Goal: Task Accomplishment & Management: Manage account settings

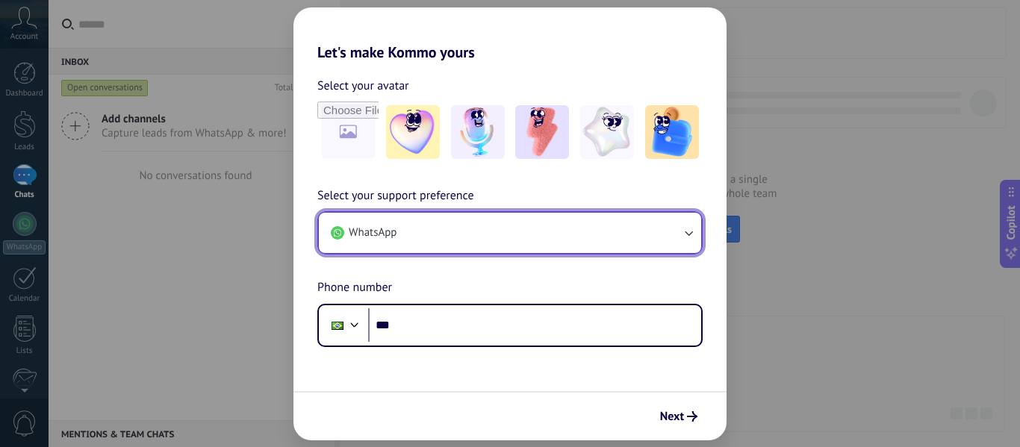
click at [589, 220] on button "WhatsApp" at bounding box center [510, 233] width 382 height 40
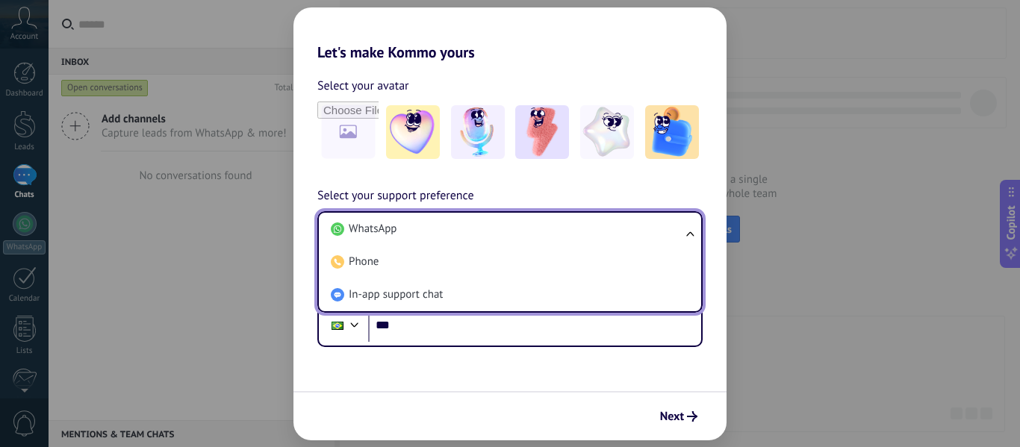
click at [589, 220] on li "WhatsApp" at bounding box center [507, 229] width 365 height 33
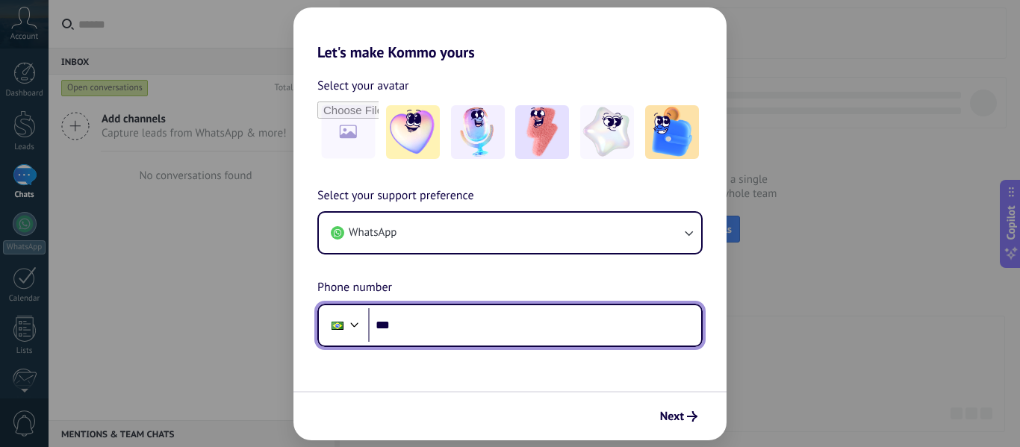
click at [475, 324] on input "***" at bounding box center [534, 326] width 333 height 34
type input "**********"
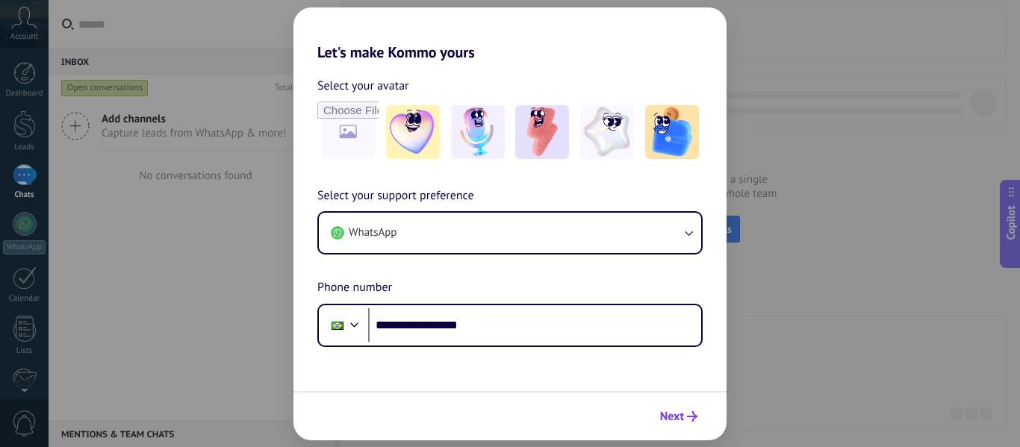
click at [660, 415] on span "Next" at bounding box center [672, 417] width 24 height 10
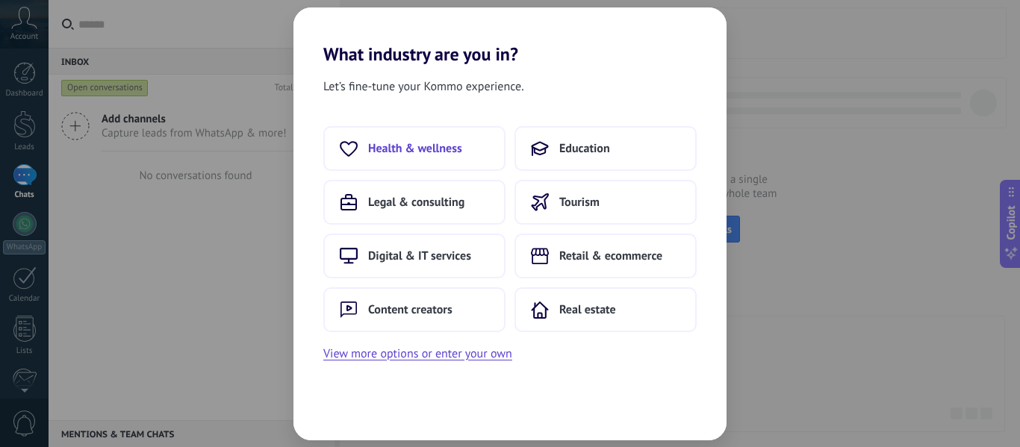
click at [443, 157] on button "Health & wellness" at bounding box center [414, 148] width 182 height 45
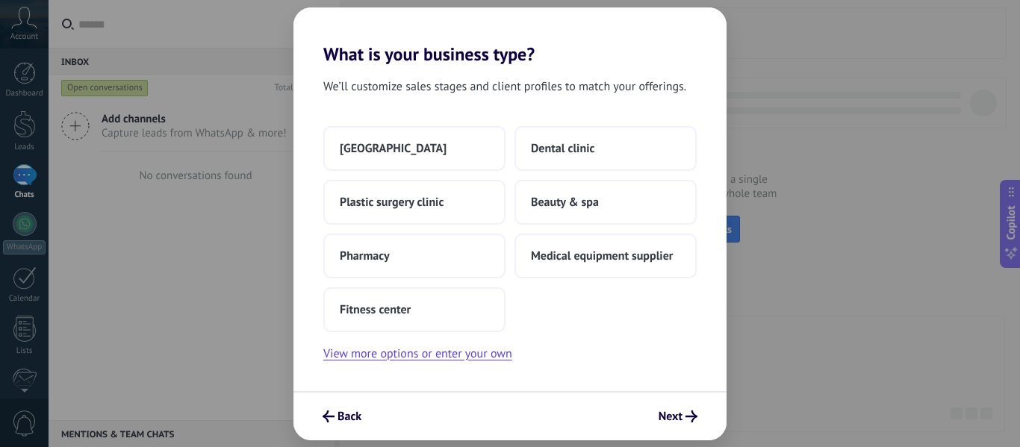
click at [443, 157] on button "Medical center" at bounding box center [414, 148] width 182 height 45
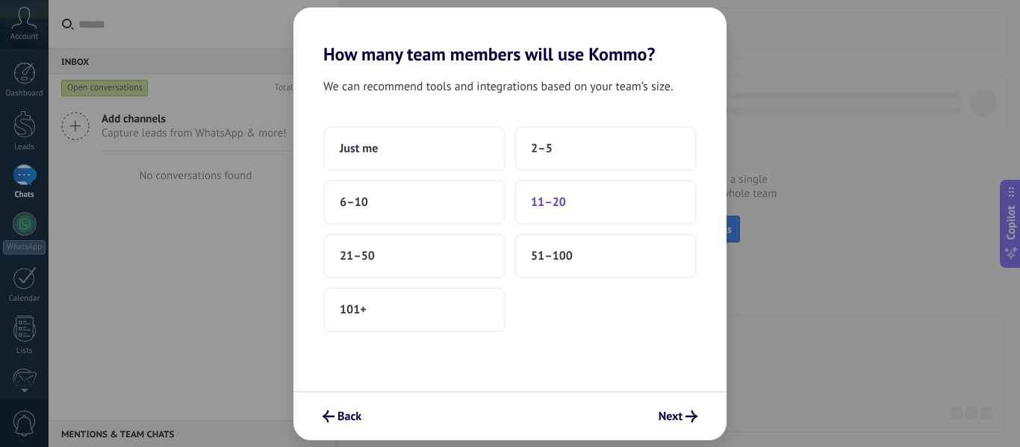
click at [571, 214] on button "11–20" at bounding box center [606, 202] width 182 height 45
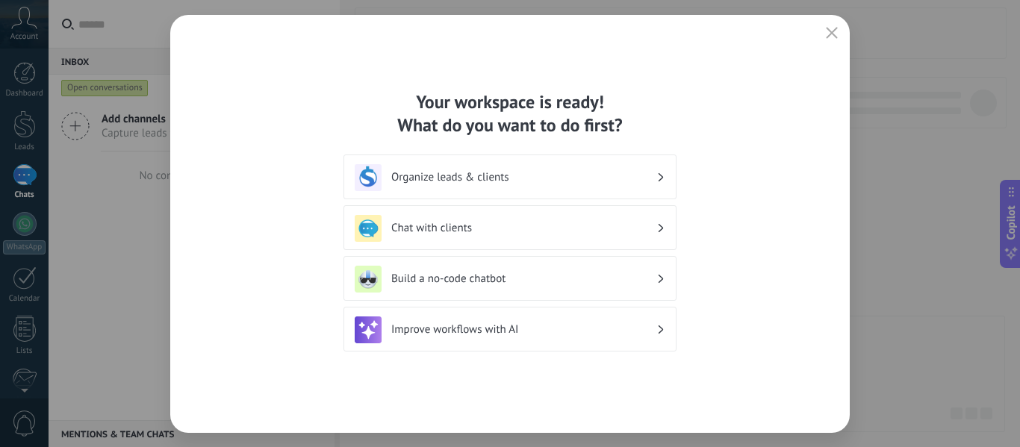
click at [582, 236] on div "Chat with clients" at bounding box center [510, 228] width 311 height 27
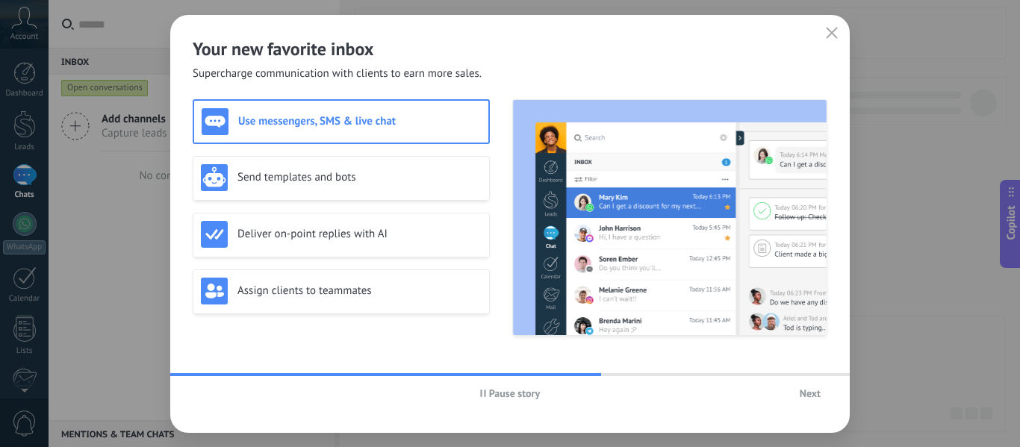
click at [402, 123] on h3 "Use messengers, SMS & live chat" at bounding box center [359, 121] width 243 height 14
click at [407, 176] on h3 "Send templates and bots" at bounding box center [360, 177] width 244 height 14
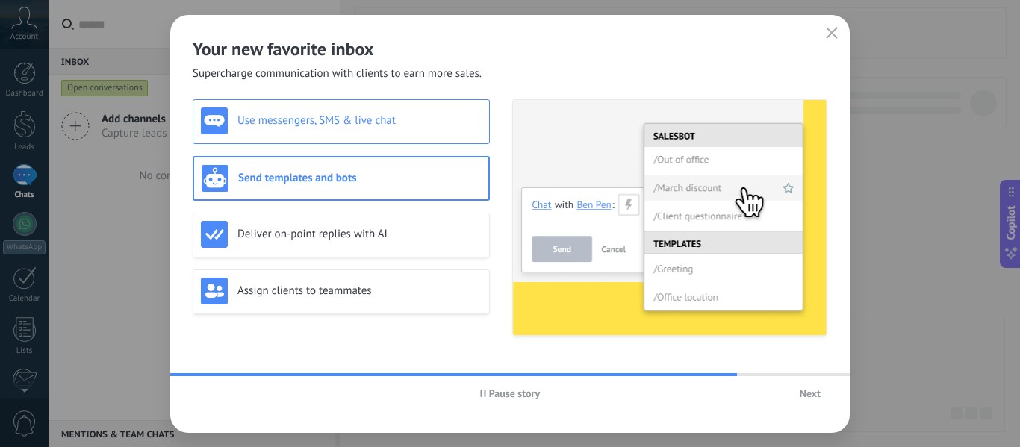
click at [412, 123] on h3 "Use messengers, SMS & live chat" at bounding box center [360, 121] width 244 height 14
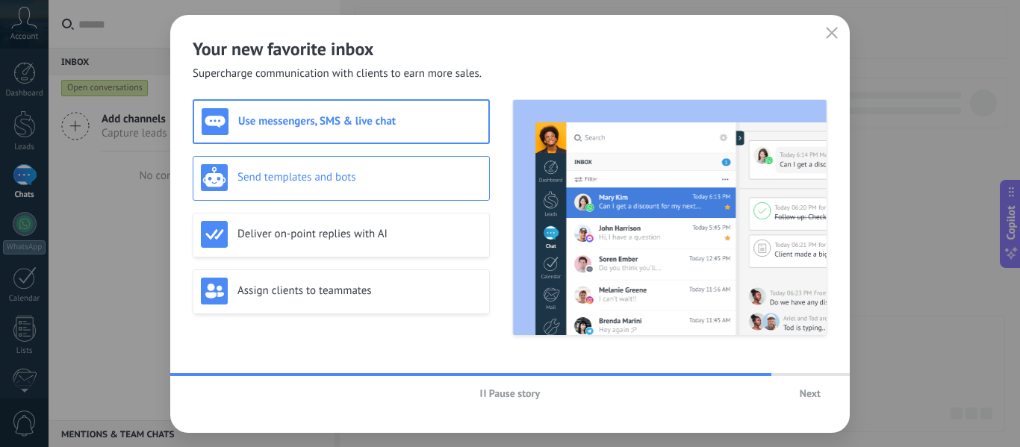
click at [397, 185] on div "Send templates and bots" at bounding box center [341, 177] width 281 height 27
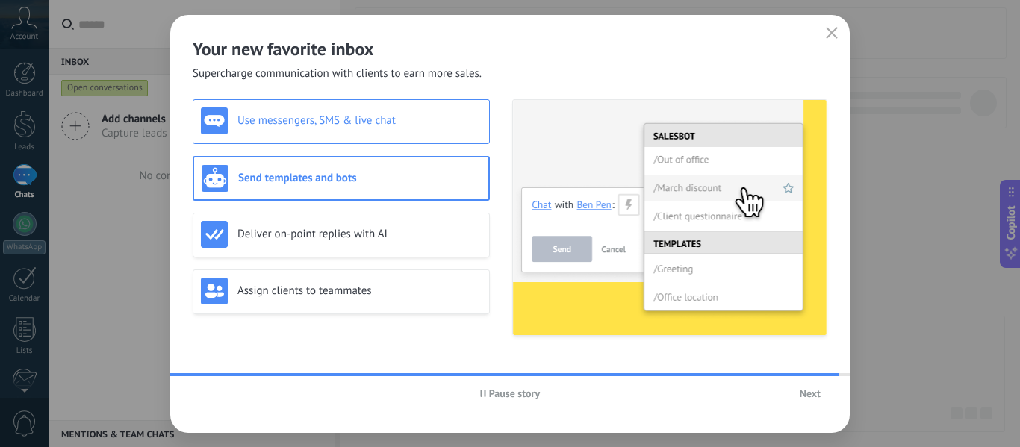
click at [400, 126] on h3 "Use messengers, SMS & live chat" at bounding box center [360, 121] width 244 height 14
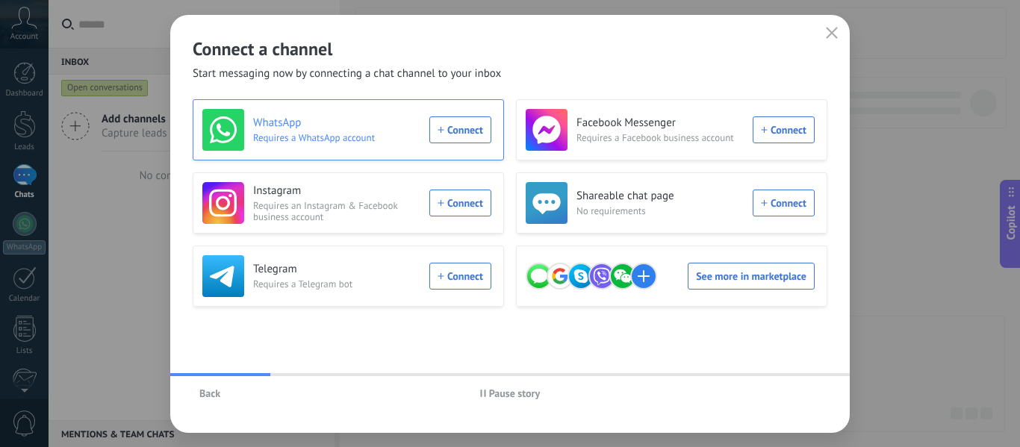
click at [317, 155] on div "WhatsApp Requires a WhatsApp account Connect" at bounding box center [349, 129] width 312 height 61
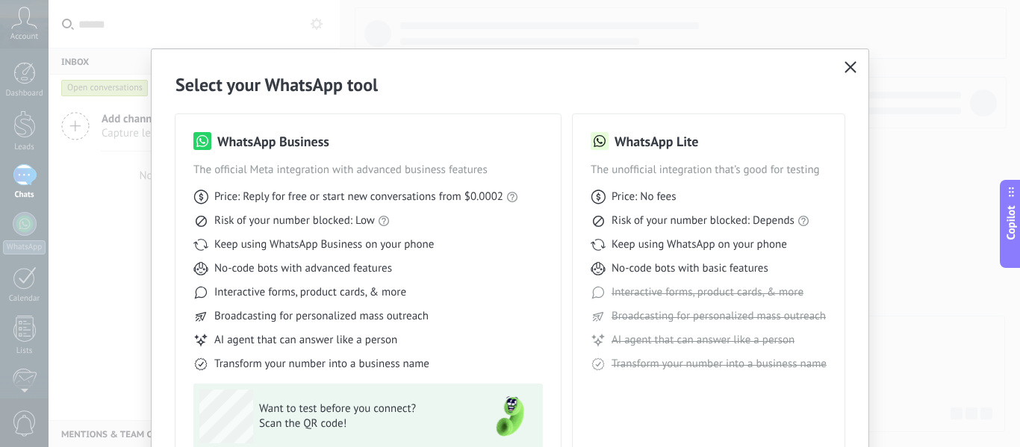
click at [845, 70] on icon "button" at bounding box center [851, 67] width 12 height 12
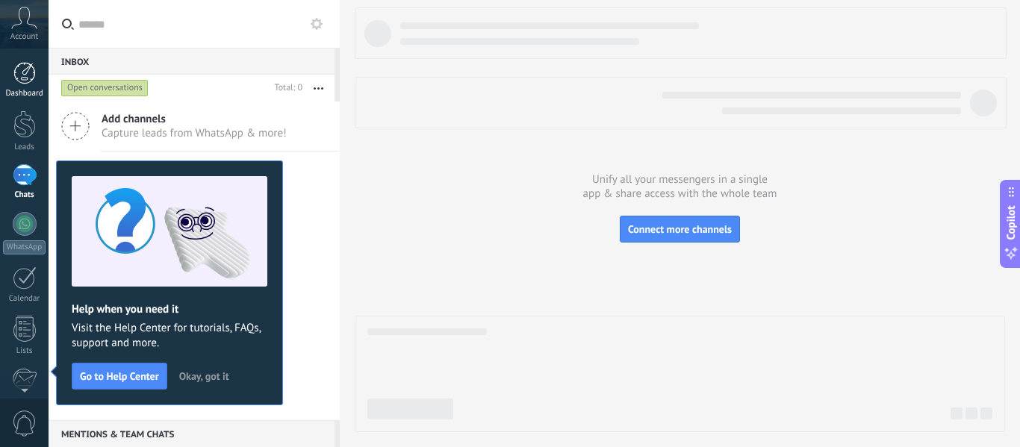
click at [27, 85] on link "Dashboard" at bounding box center [24, 80] width 49 height 37
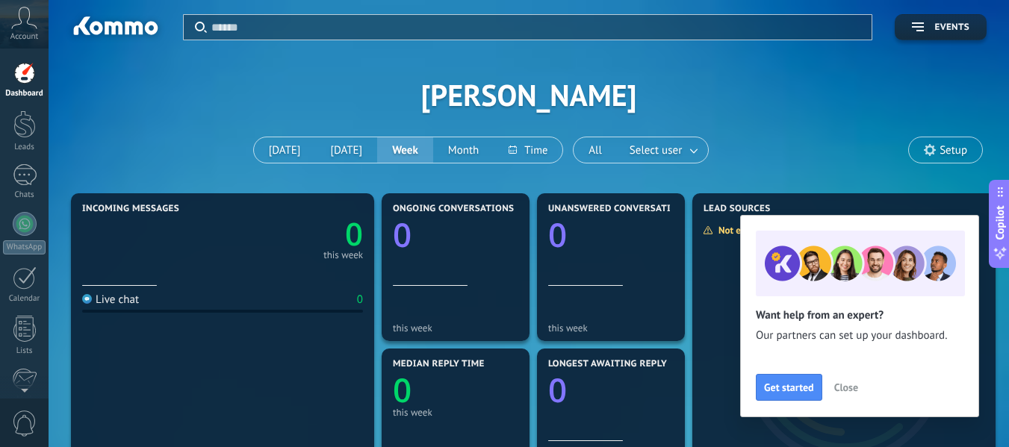
click at [935, 148] on icon at bounding box center [930, 150] width 12 height 12
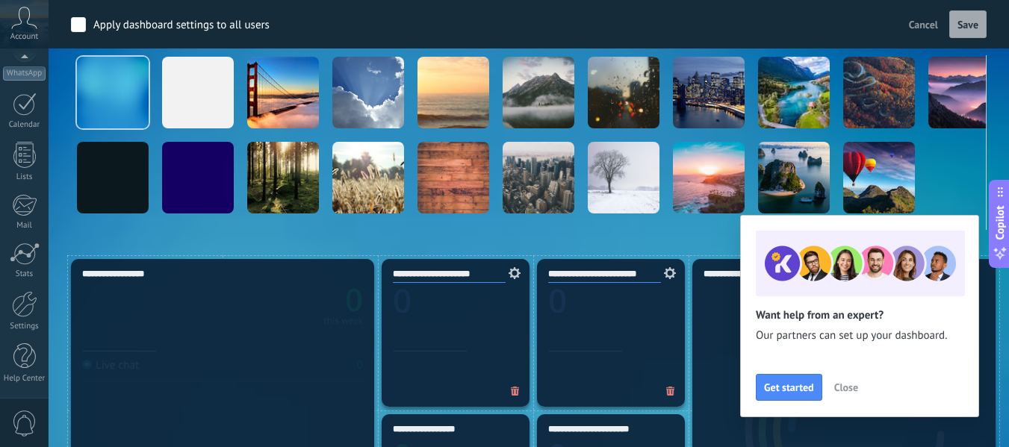
scroll to position [247, 0]
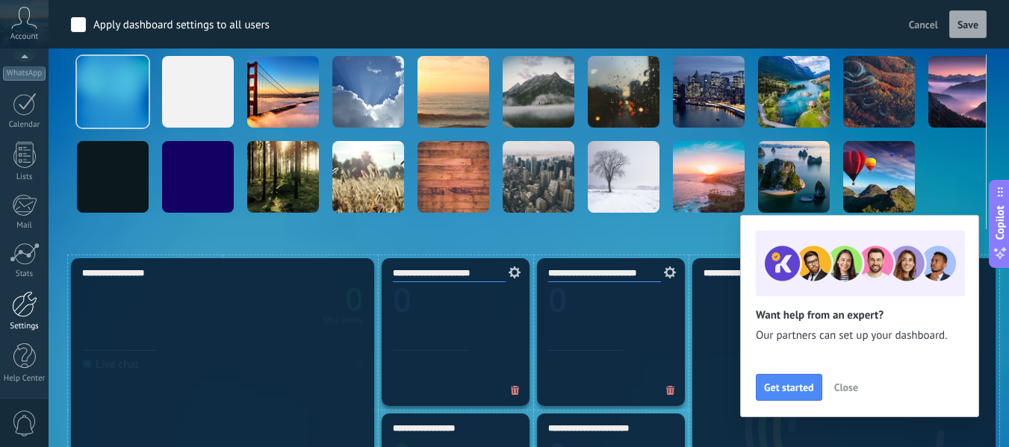
click at [28, 309] on div at bounding box center [24, 304] width 25 height 26
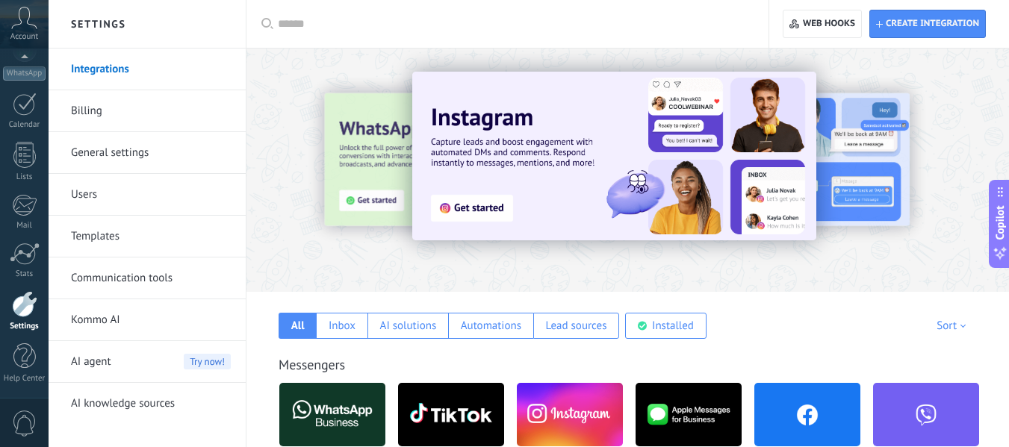
click at [95, 72] on link "Integrations" at bounding box center [151, 70] width 160 height 42
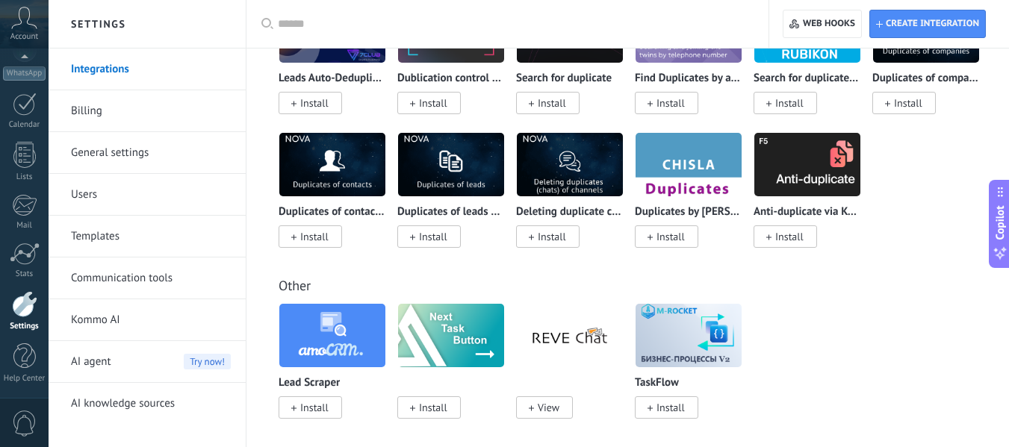
scroll to position [6948, 0]
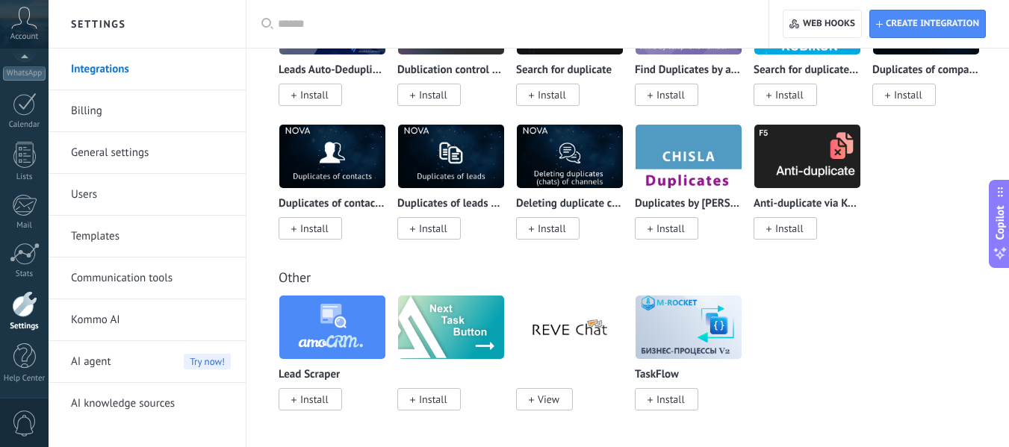
click at [122, 356] on div "AI agent Try now!" at bounding box center [151, 362] width 160 height 42
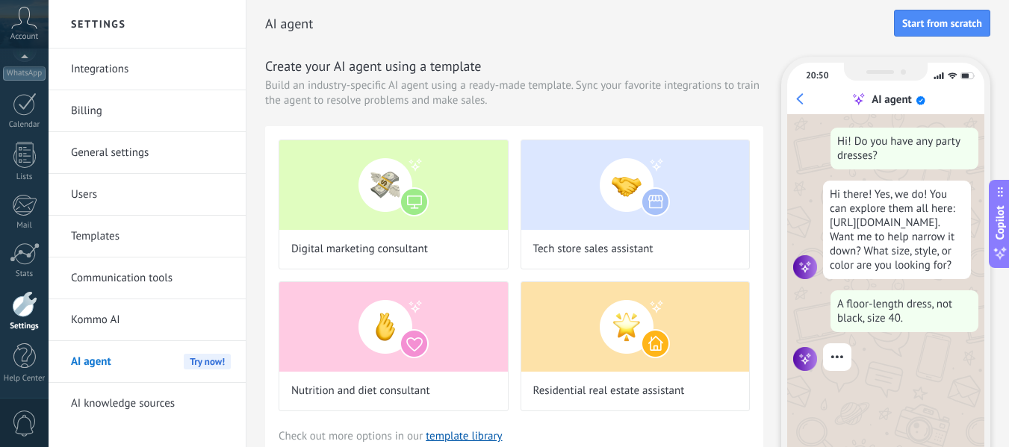
click at [87, 323] on link "Kommo AI" at bounding box center [151, 321] width 160 height 42
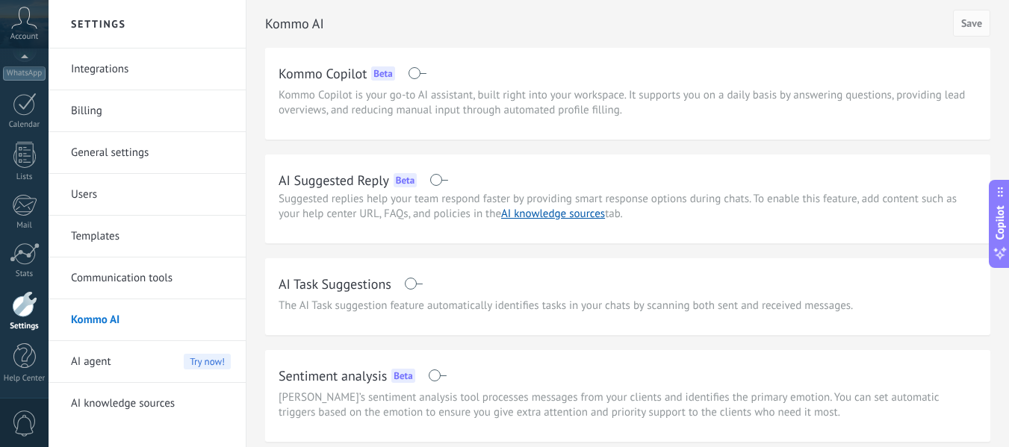
click at [96, 234] on link "Templates" at bounding box center [151, 237] width 160 height 42
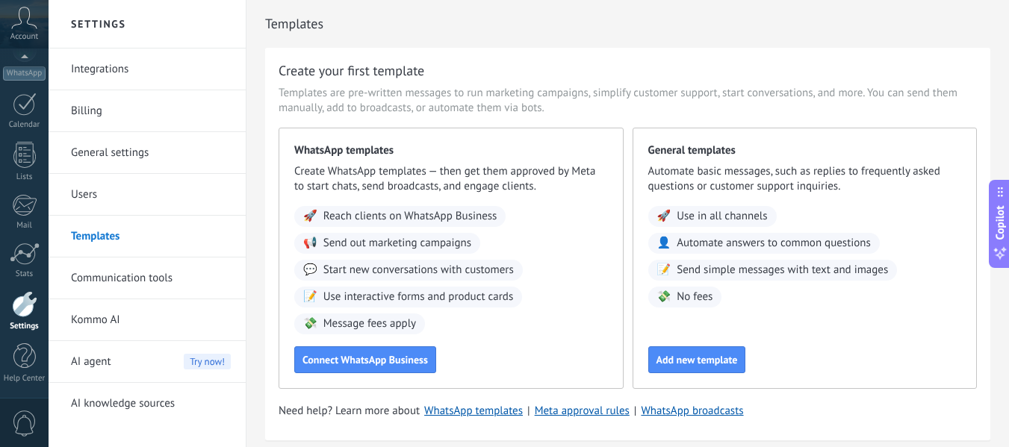
scroll to position [57, 0]
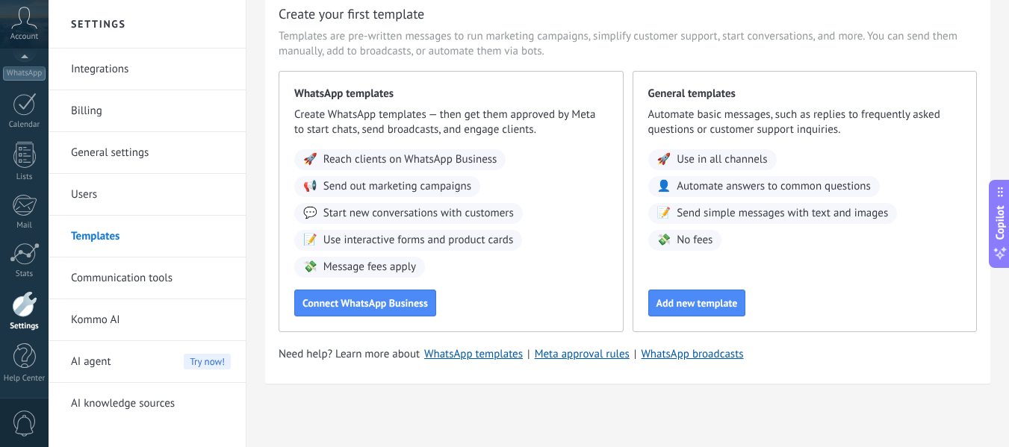
click at [106, 285] on link "Communication tools" at bounding box center [151, 279] width 160 height 42
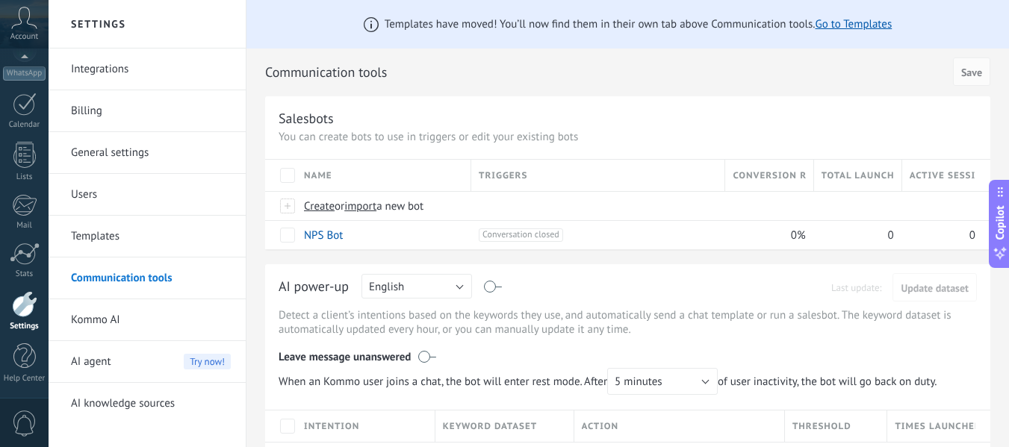
click at [78, 177] on link "Users" at bounding box center [151, 195] width 160 height 42
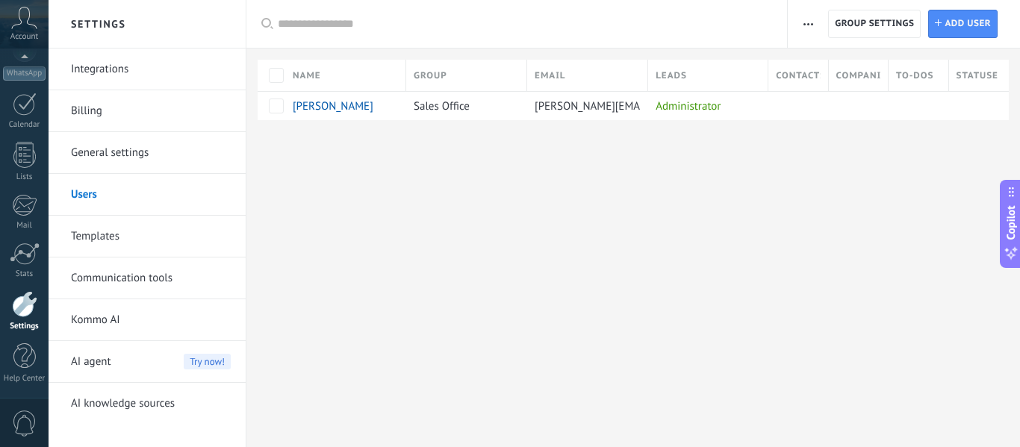
click at [104, 165] on link "General settings" at bounding box center [151, 153] width 160 height 42
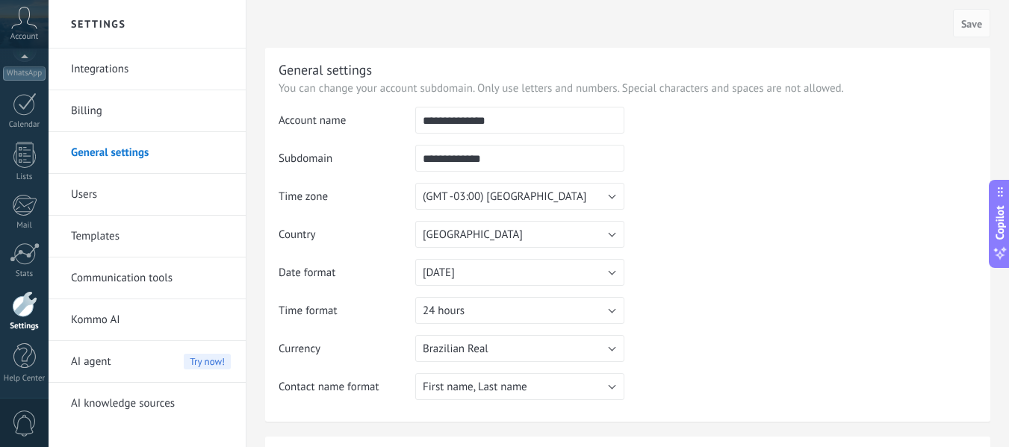
click at [108, 127] on link "Billing" at bounding box center [151, 111] width 160 height 42
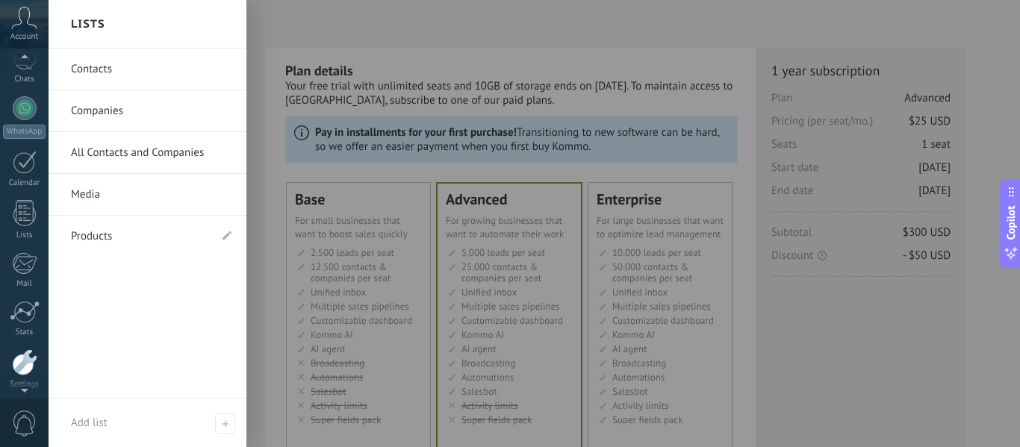
scroll to position [62, 0]
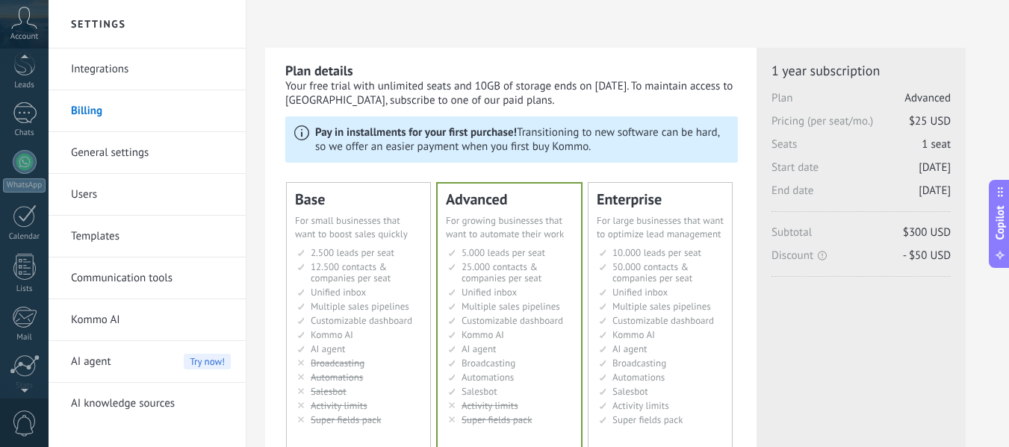
click at [28, 22] on use at bounding box center [24, 18] width 25 height 22
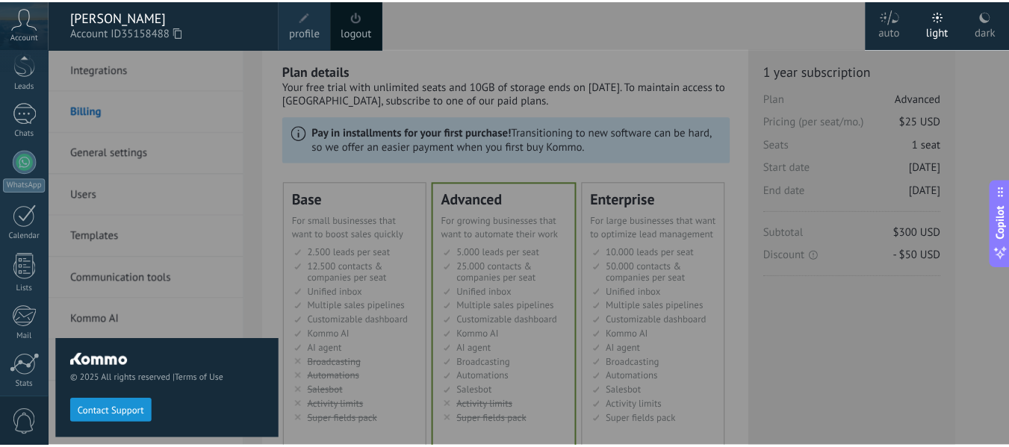
scroll to position [174, 0]
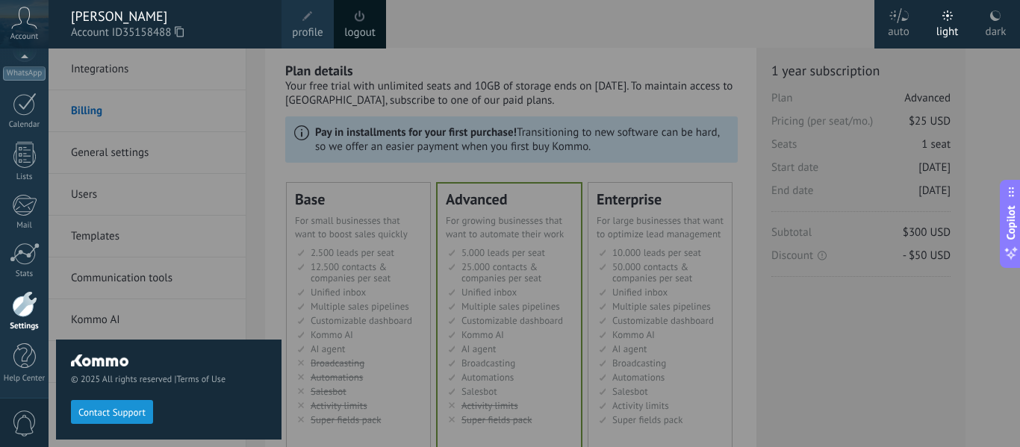
click at [317, 26] on span "profile" at bounding box center [307, 33] width 31 height 16
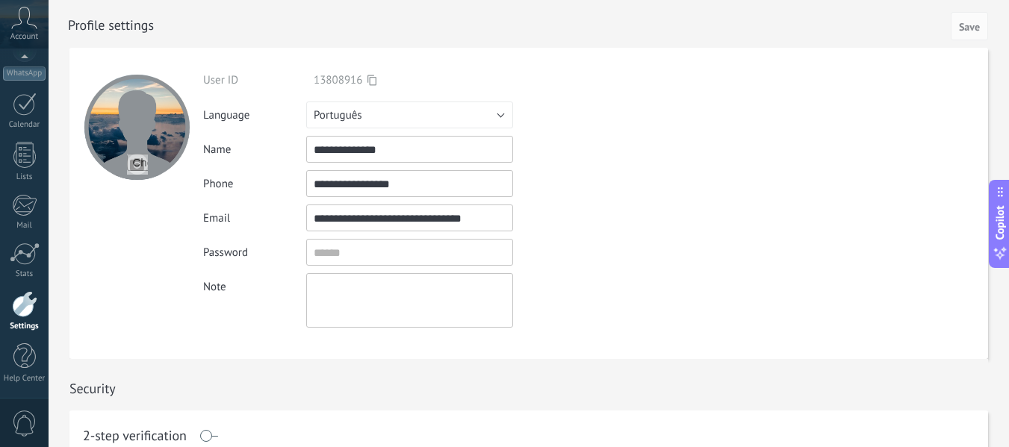
click at [19, 25] on icon at bounding box center [24, 18] width 26 height 22
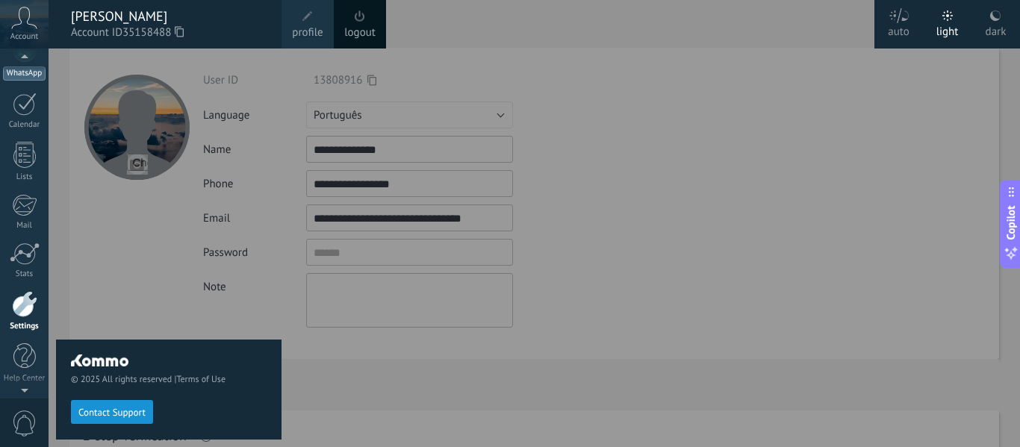
scroll to position [167, 0]
click at [29, 111] on div at bounding box center [25, 110] width 24 height 23
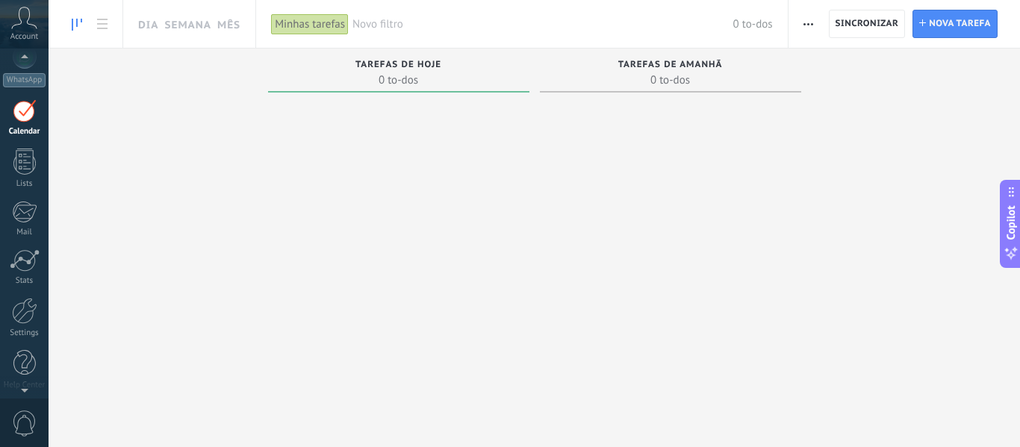
click at [29, 111] on div at bounding box center [25, 110] width 24 height 23
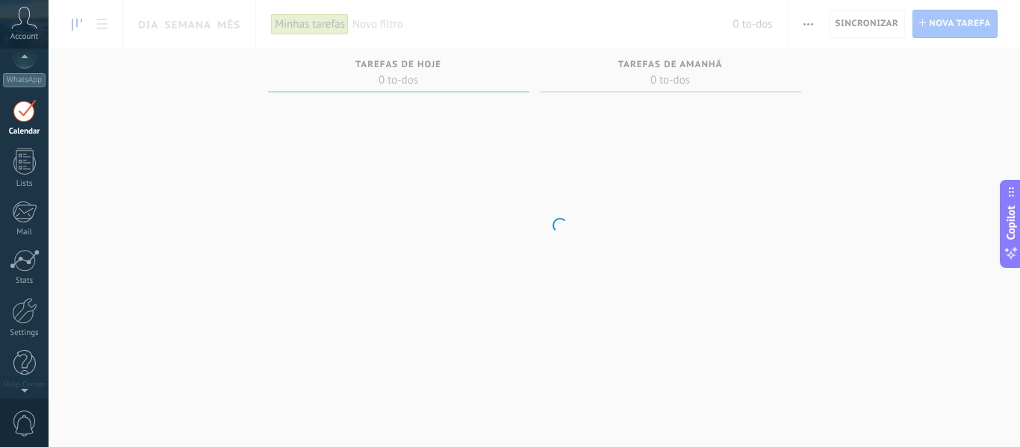
click at [29, 111] on div at bounding box center [25, 110] width 24 height 23
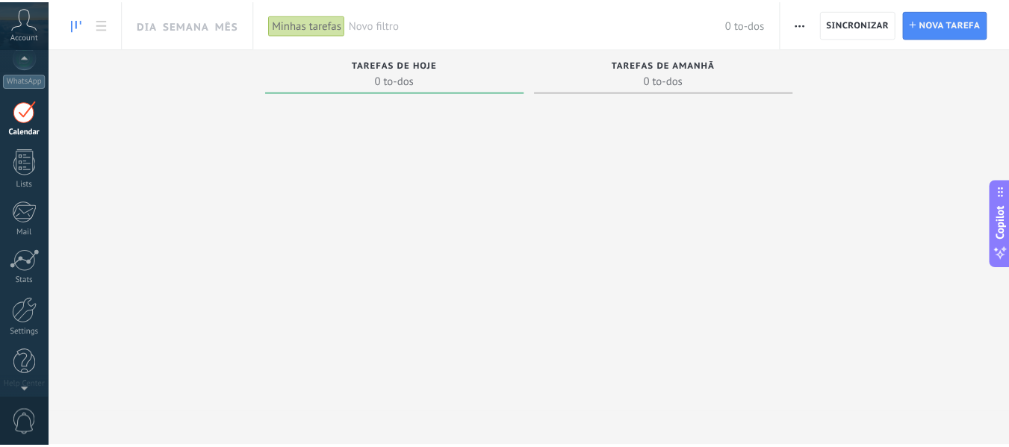
scroll to position [43, 0]
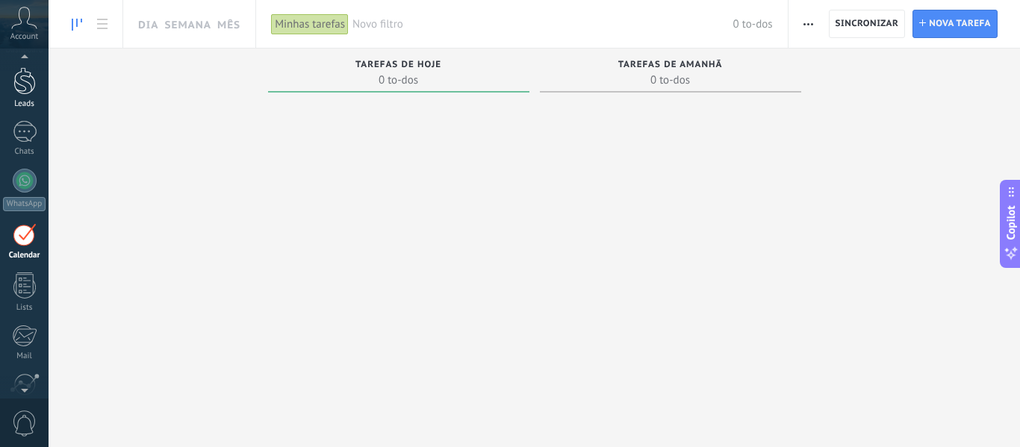
click at [25, 96] on link "Leads" at bounding box center [24, 88] width 49 height 42
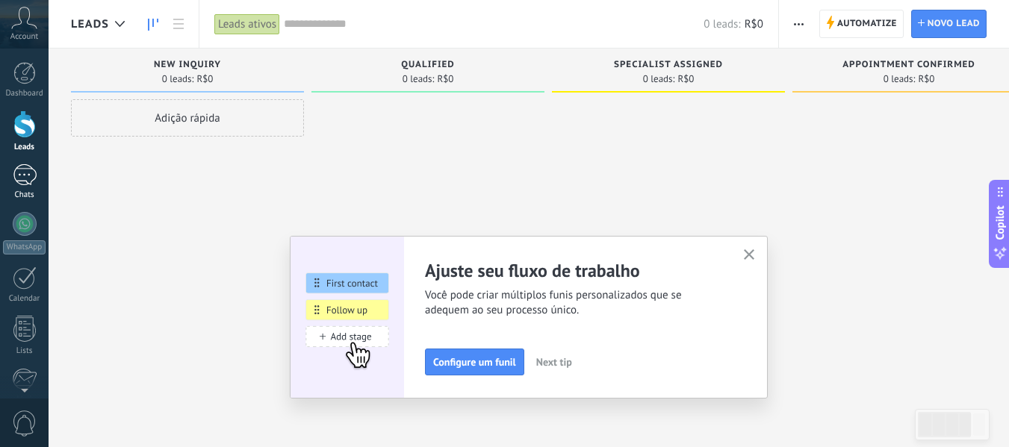
click at [22, 181] on div at bounding box center [25, 175] width 24 height 22
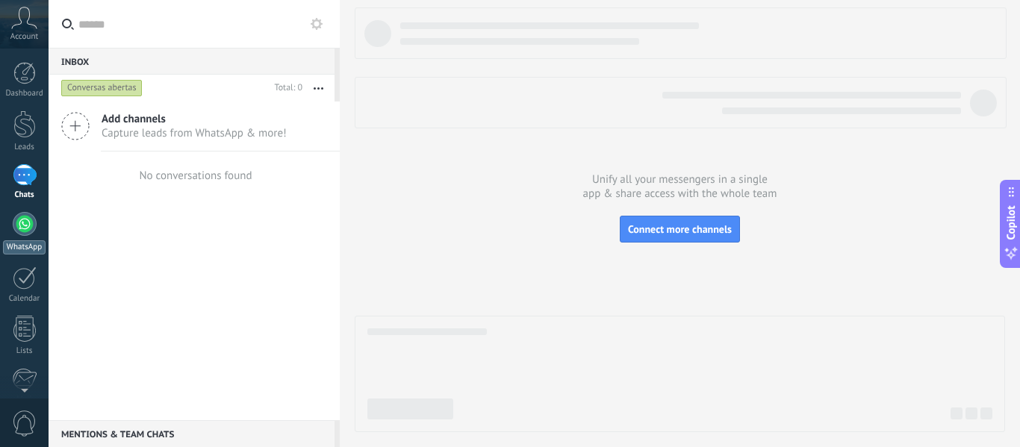
click at [25, 218] on div at bounding box center [25, 224] width 24 height 24
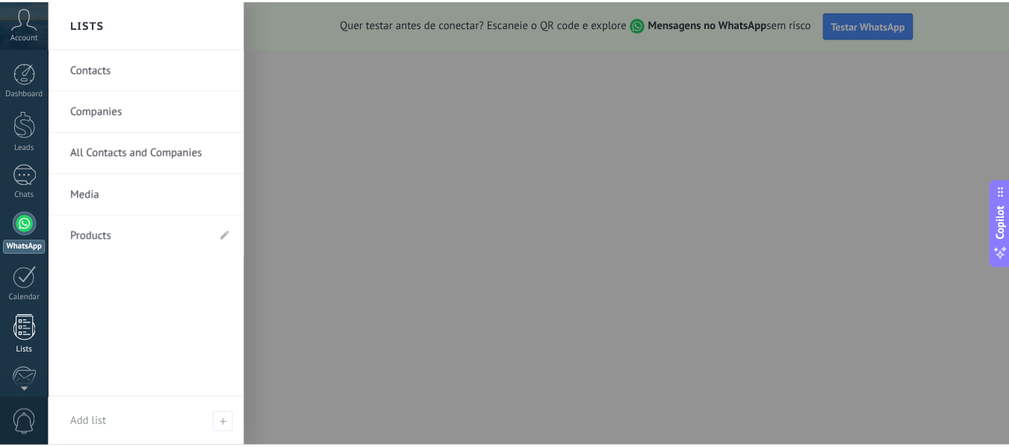
scroll to position [174, 0]
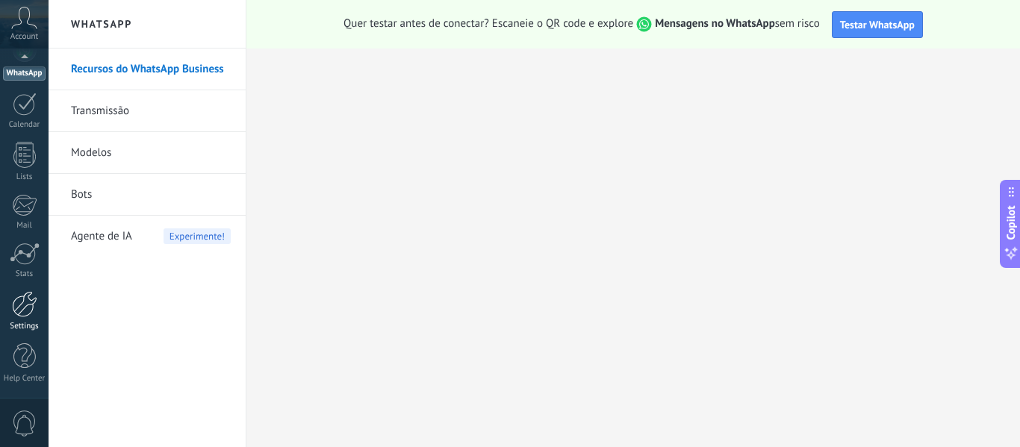
click at [19, 312] on div at bounding box center [24, 304] width 25 height 26
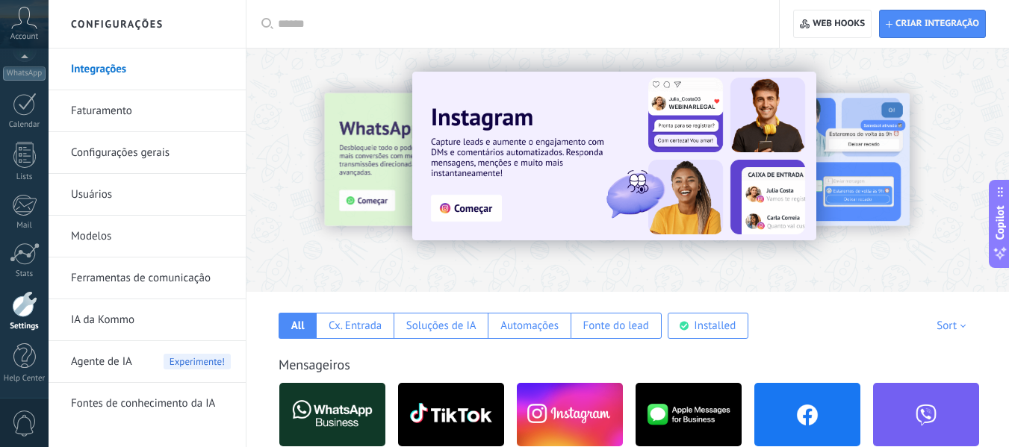
click at [103, 115] on link "Faturamento" at bounding box center [151, 111] width 160 height 42
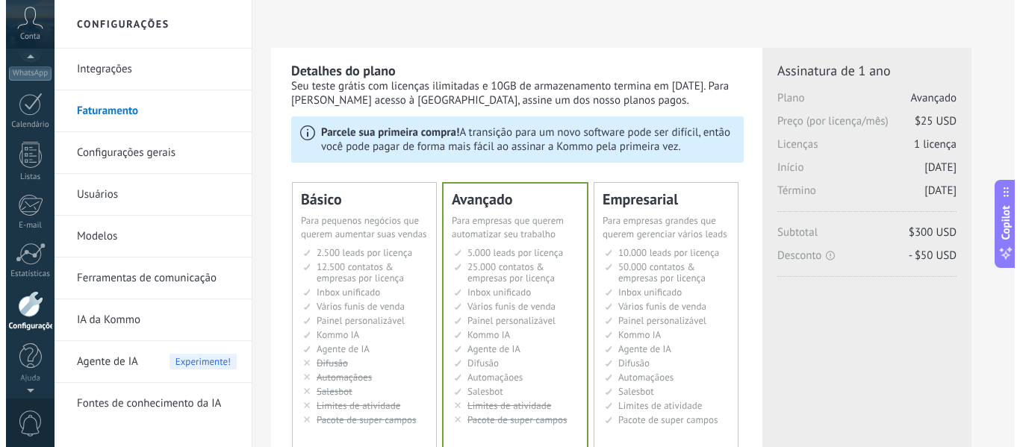
scroll to position [161, 0]
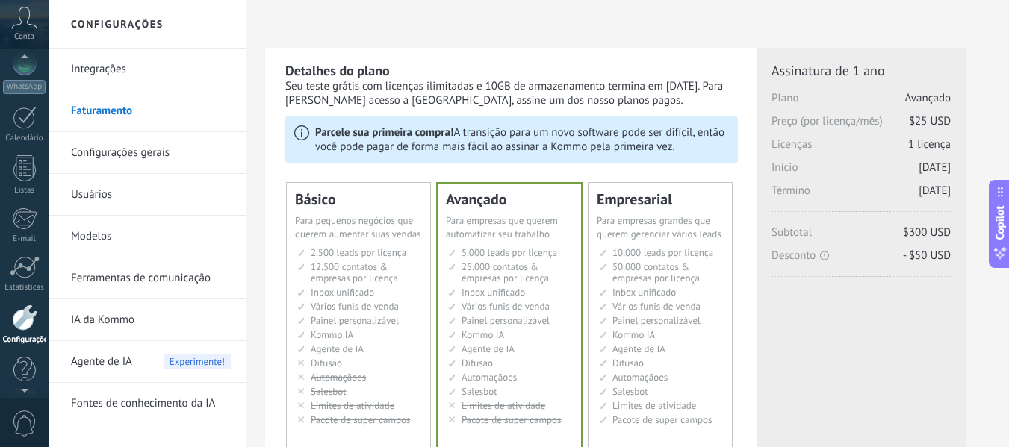
click at [25, 22] on icon at bounding box center [24, 18] width 26 height 22
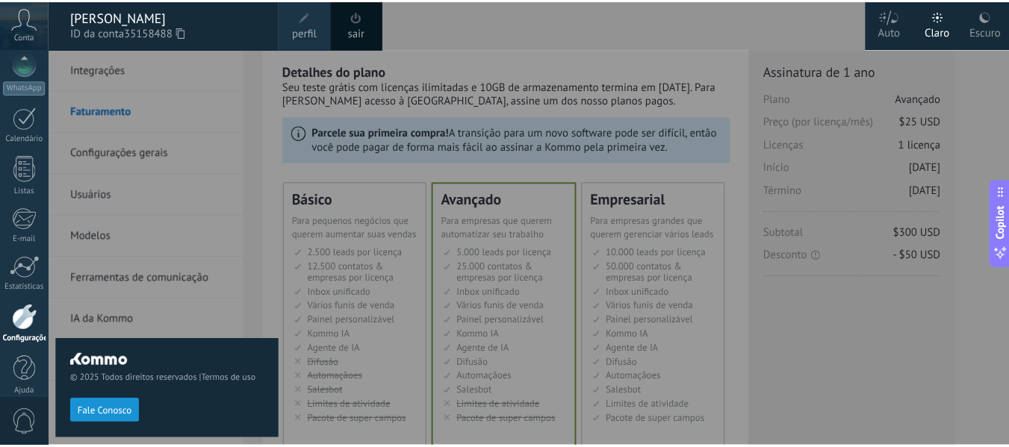
scroll to position [174, 0]
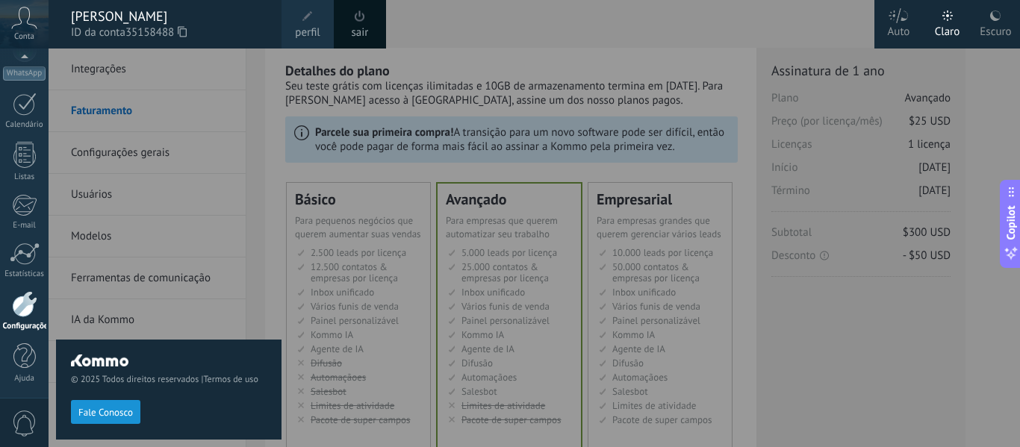
click at [658, 134] on div at bounding box center [559, 223] width 1020 height 447
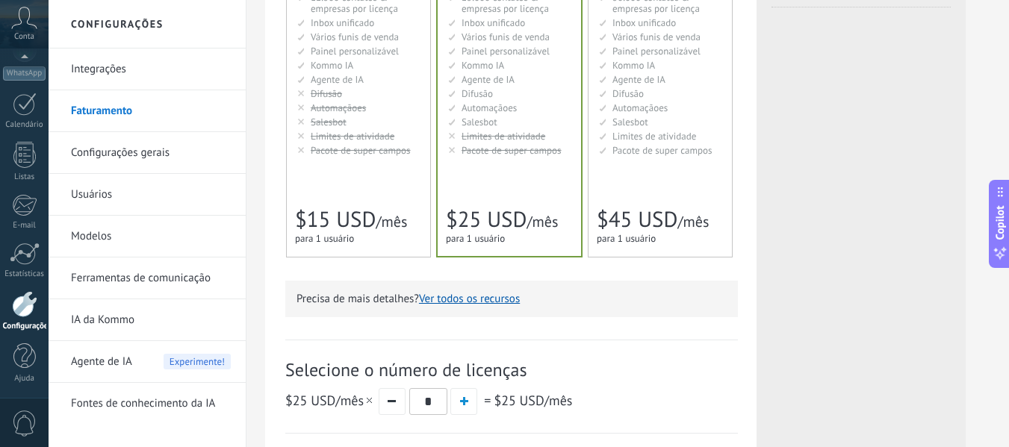
scroll to position [273, 0]
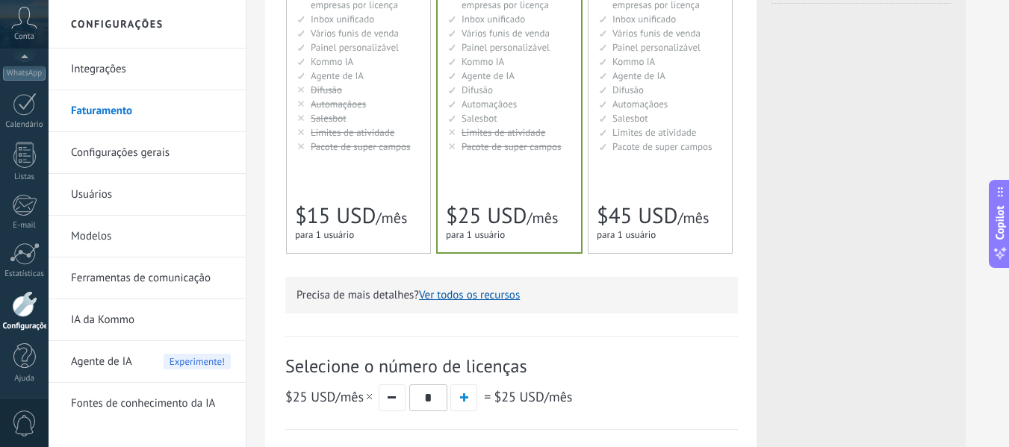
click at [644, 122] on span "Salesbot" at bounding box center [631, 118] width 36 height 13
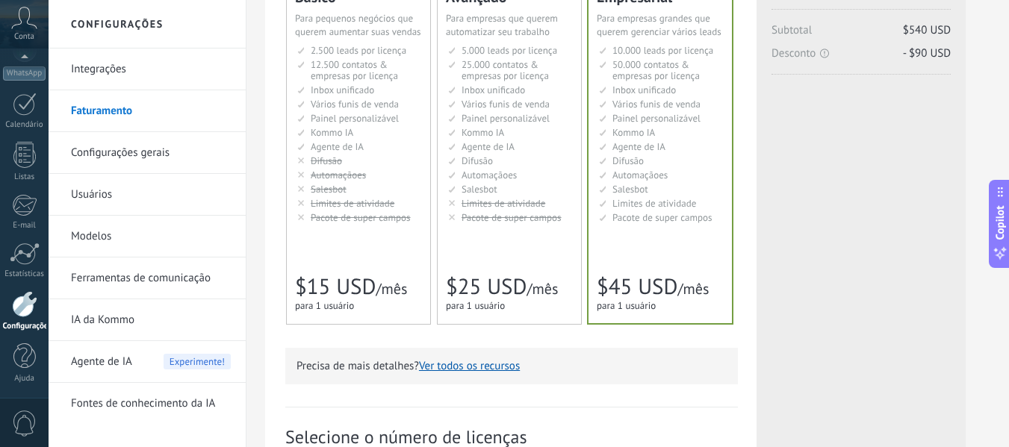
scroll to position [486, 0]
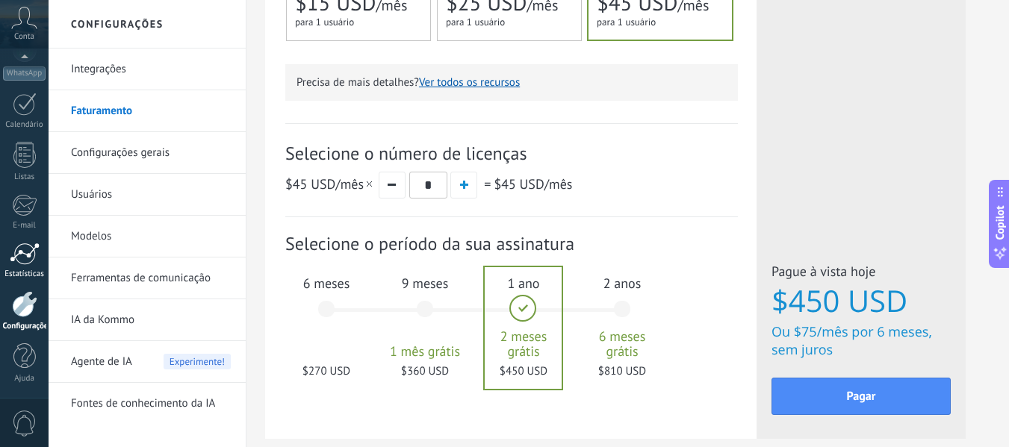
click at [10, 262] on div at bounding box center [25, 254] width 30 height 22
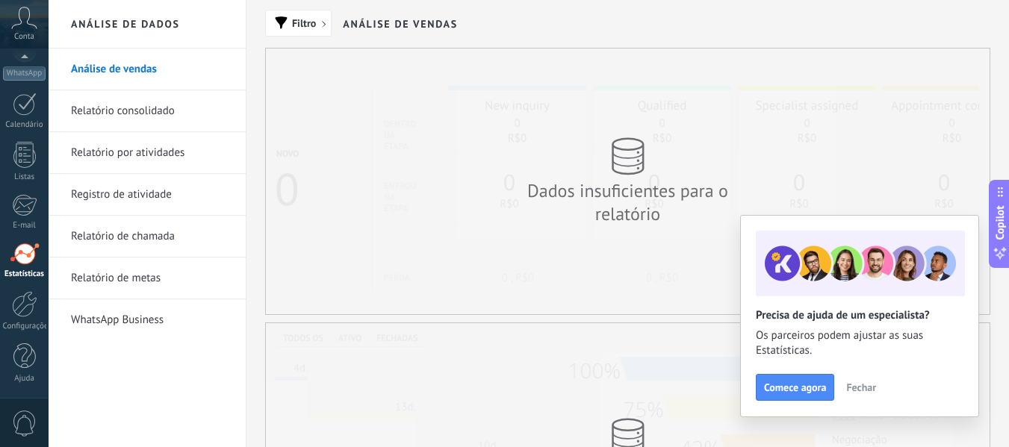
click at [111, 107] on link "Relatório consolidado" at bounding box center [151, 111] width 160 height 42
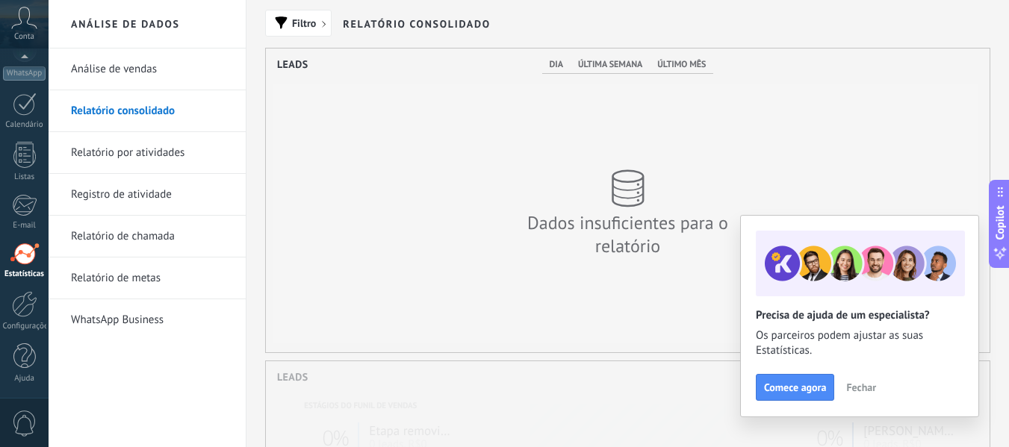
scroll to position [304, 724]
click at [147, 40] on h2 "Análise de dados" at bounding box center [147, 24] width 160 height 49
click at [135, 23] on h2 "Análise de dados" at bounding box center [147, 24] width 160 height 49
click at [99, 80] on link "Análise de vendas" at bounding box center [151, 70] width 160 height 42
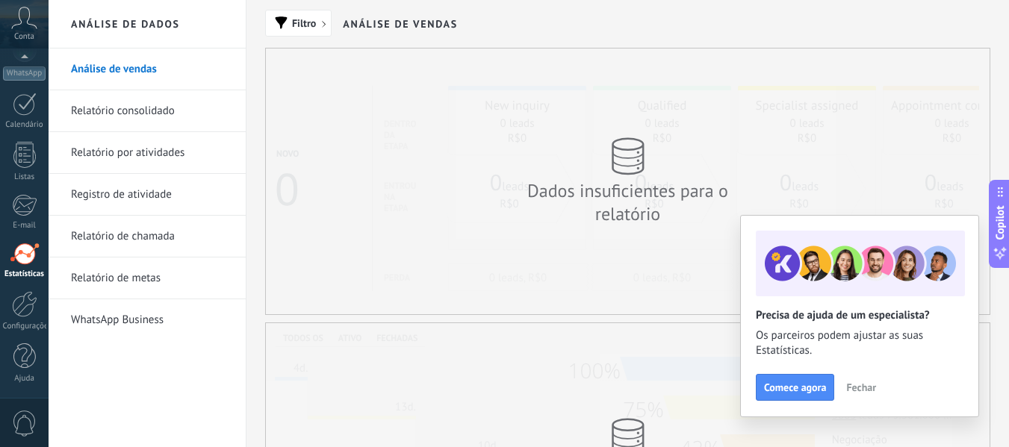
click at [25, 17] on icon at bounding box center [24, 18] width 26 height 22
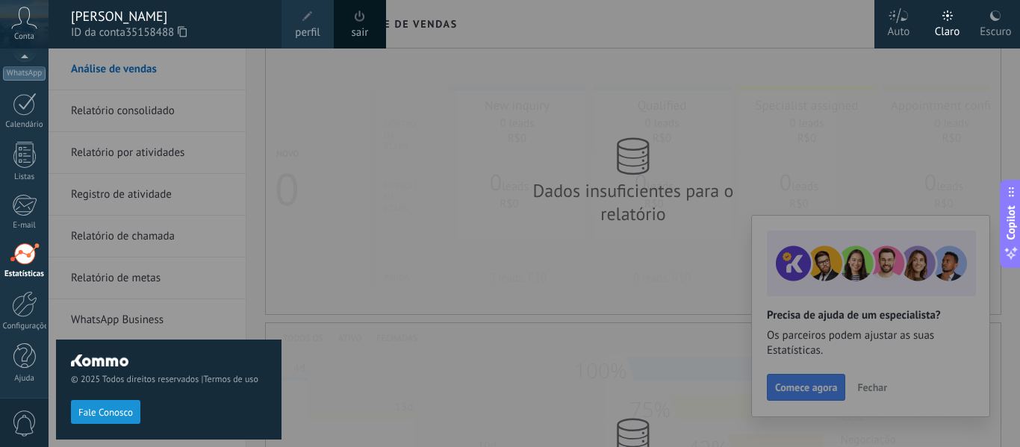
click at [817, 178] on div at bounding box center [559, 223] width 1020 height 447
